Goal: Transaction & Acquisition: Purchase product/service

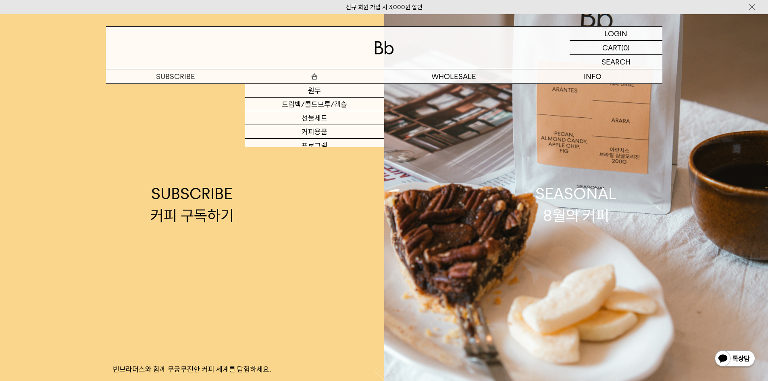
click at [316, 75] on p "숍" at bounding box center [314, 76] width 139 height 14
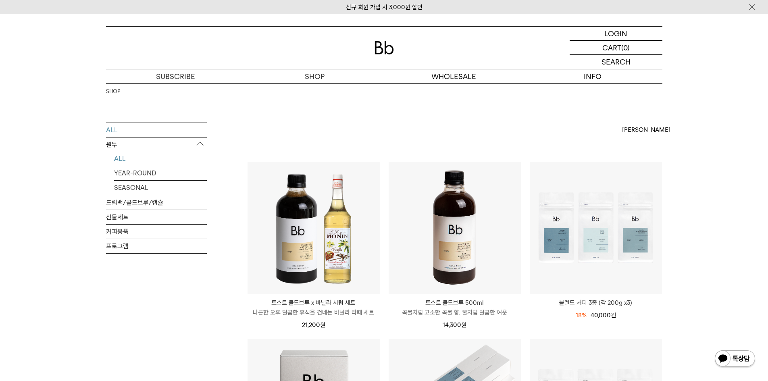
click at [119, 162] on link "ALL" at bounding box center [160, 159] width 93 height 14
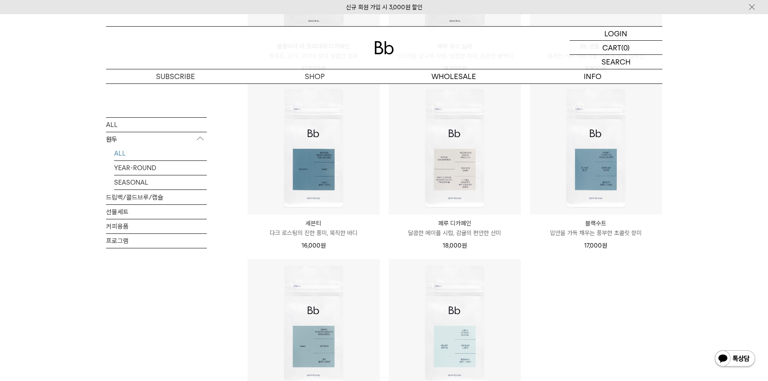
scroll to position [524, 0]
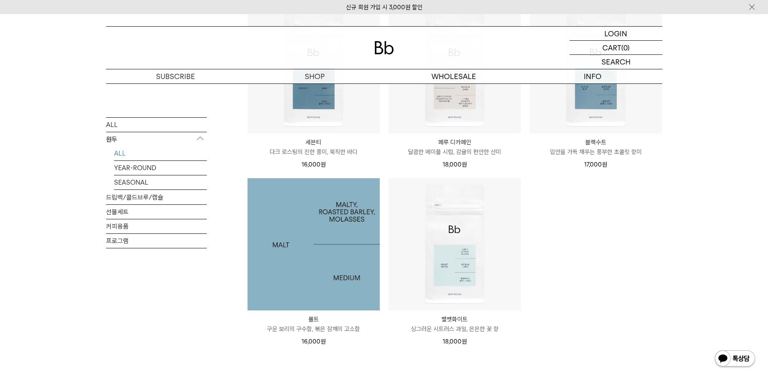
click at [326, 277] on img at bounding box center [314, 244] width 132 height 132
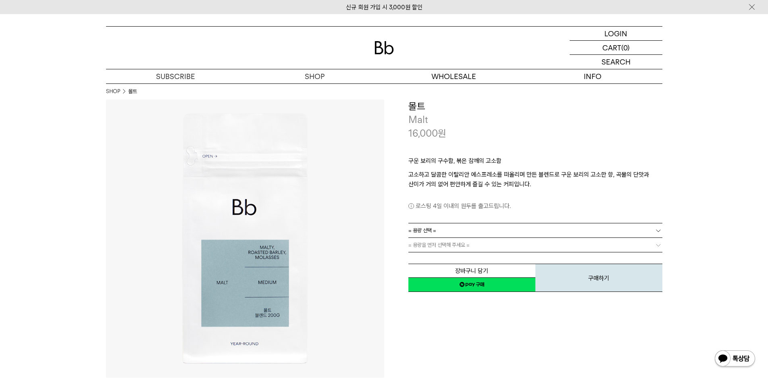
click at [436, 231] on span "= 용량 선택 =" at bounding box center [423, 230] width 28 height 14
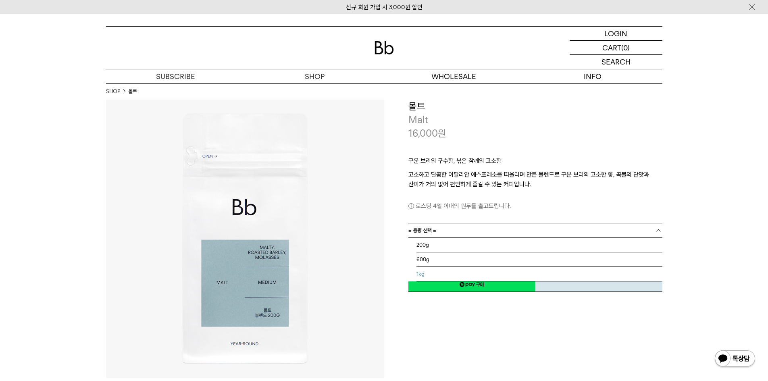
click at [425, 277] on li "1kg" at bounding box center [540, 274] width 246 height 15
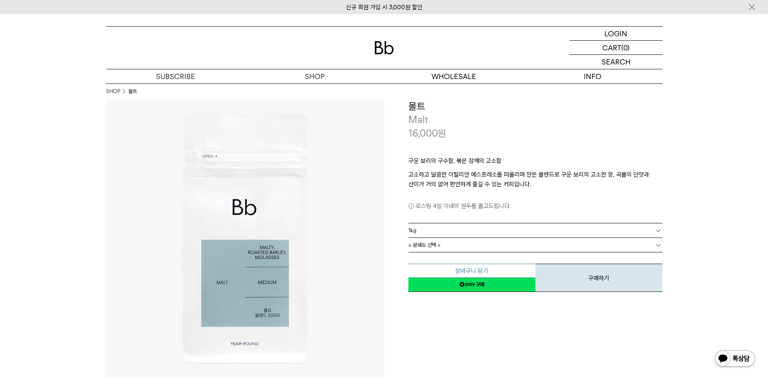
click at [492, 269] on button "장바구니 담기" at bounding box center [472, 271] width 127 height 14
click at [660, 243] on b at bounding box center [659, 245] width 8 height 8
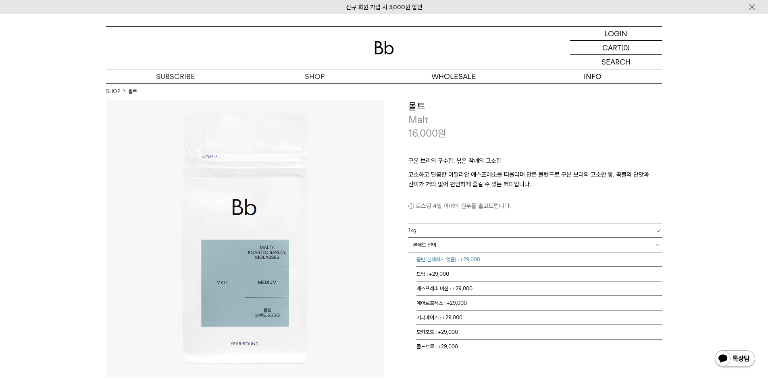
click at [470, 259] on li "홀빈(분쇄하지 않음) : +29,000" at bounding box center [540, 260] width 246 height 15
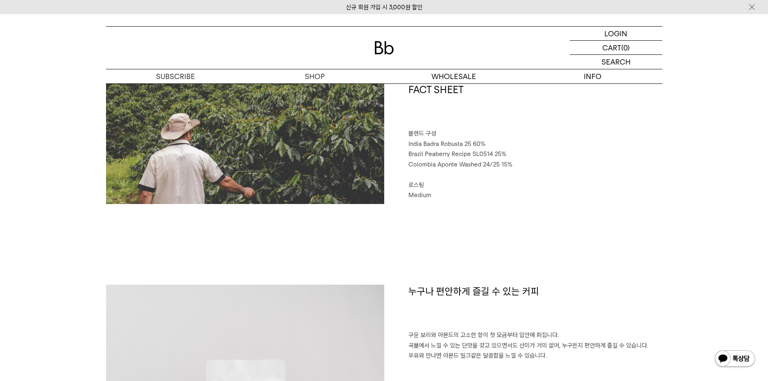
scroll to position [376, 0]
